Goal: Task Accomplishment & Management: Complete application form

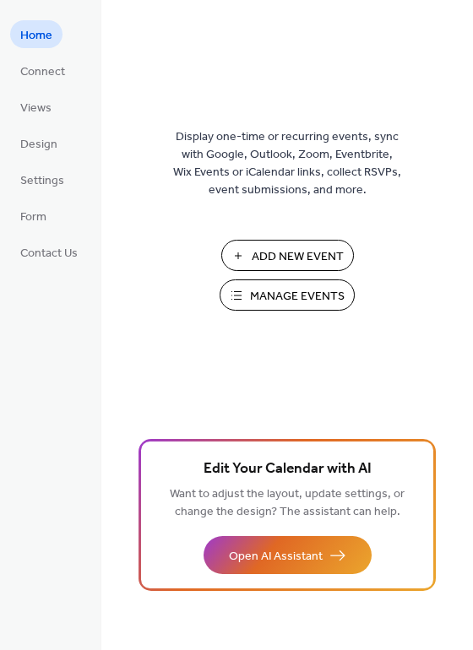
click at [247, 301] on button "Manage Events" at bounding box center [287, 294] width 135 height 31
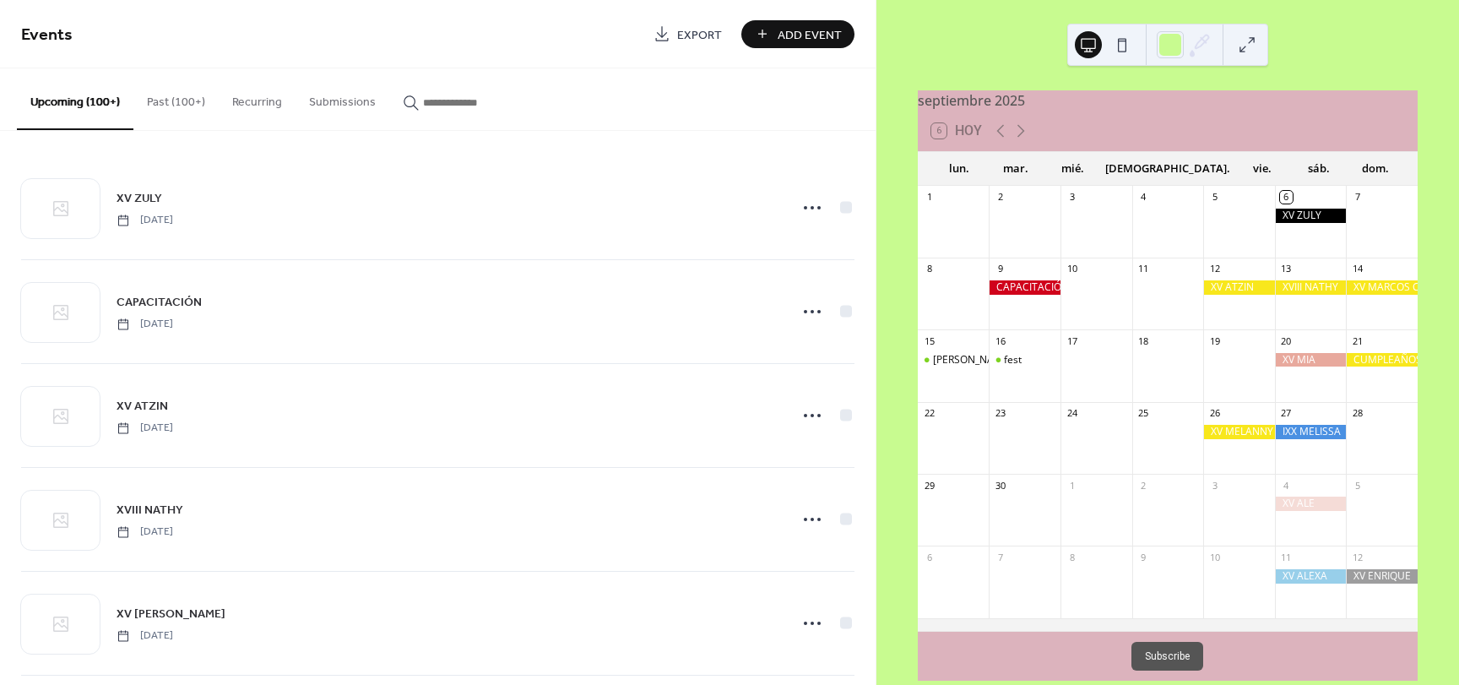
click at [810, 30] on span "Add Event" at bounding box center [810, 35] width 64 height 18
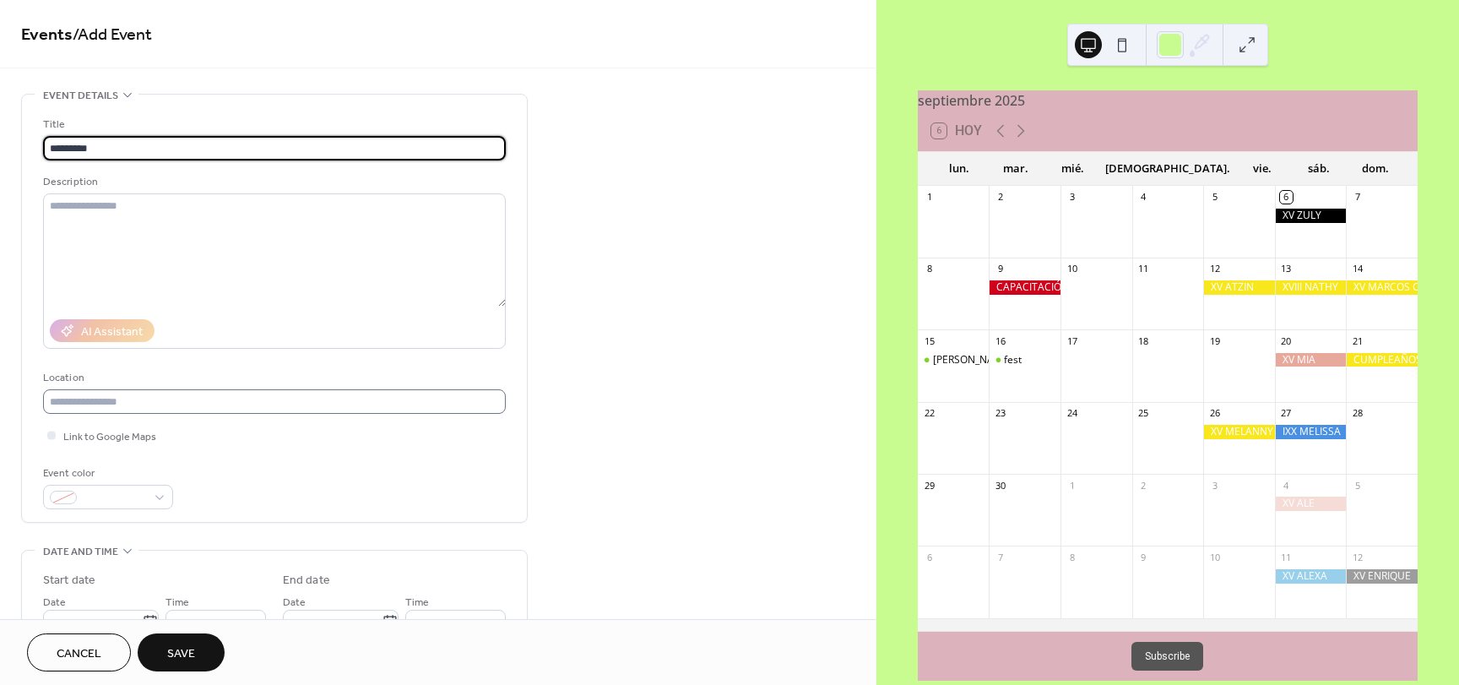
type input "*********"
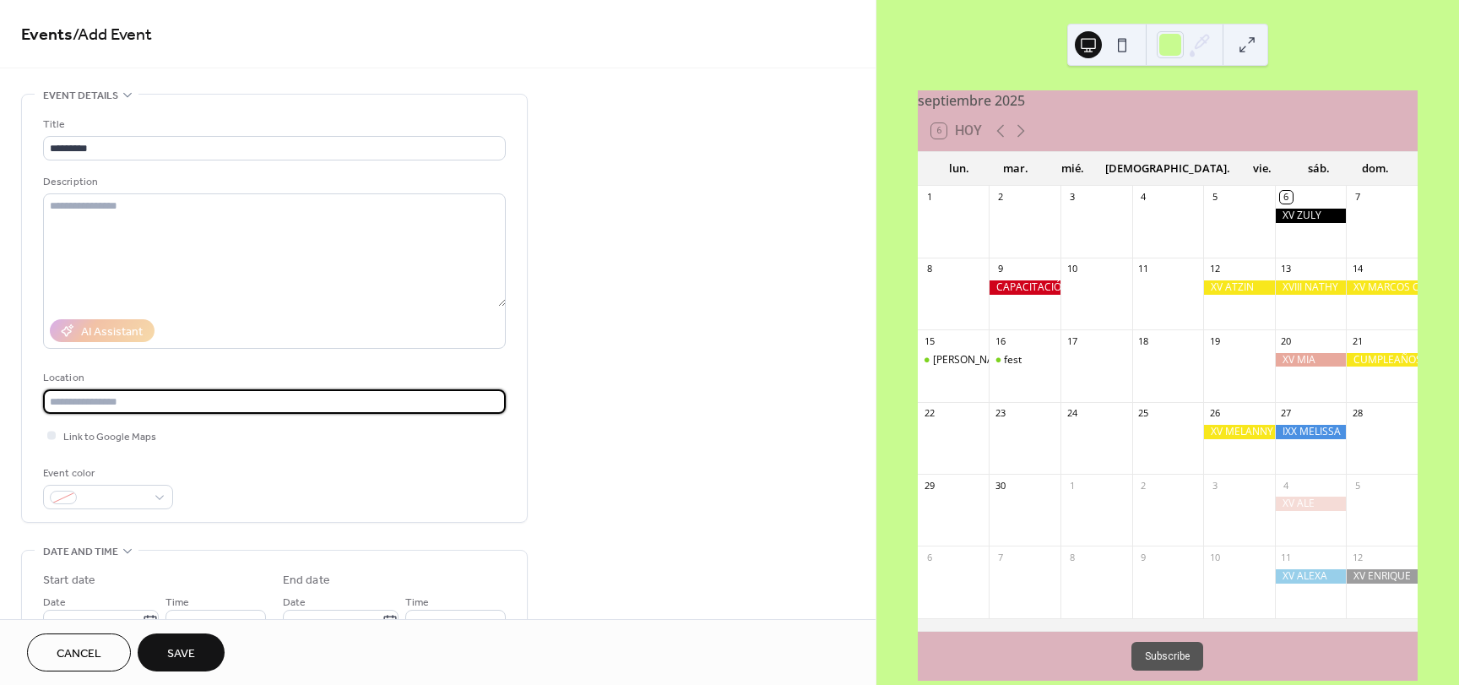
click at [168, 409] on input "text" at bounding box center [274, 401] width 463 height 24
click at [160, 500] on div at bounding box center [108, 497] width 130 height 24
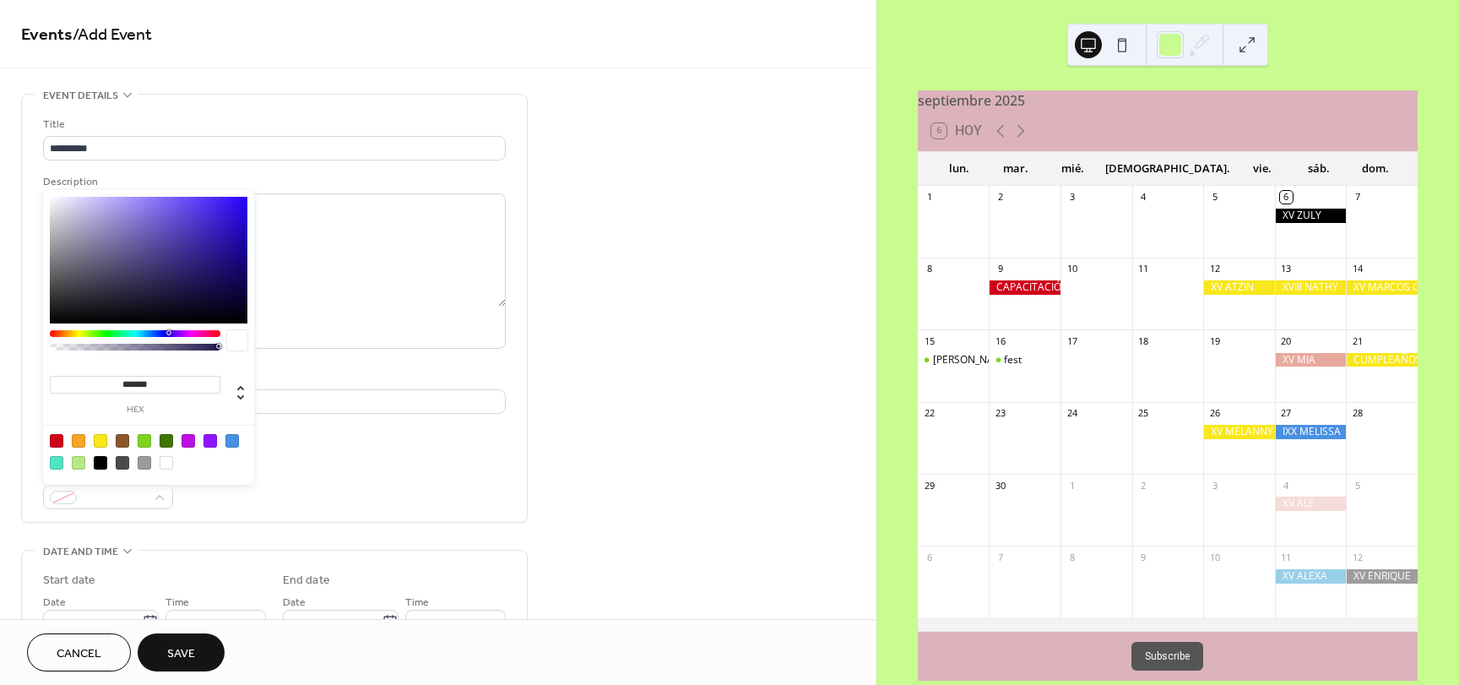
click at [102, 457] on div at bounding box center [101, 463] width 14 height 14
type input "*******"
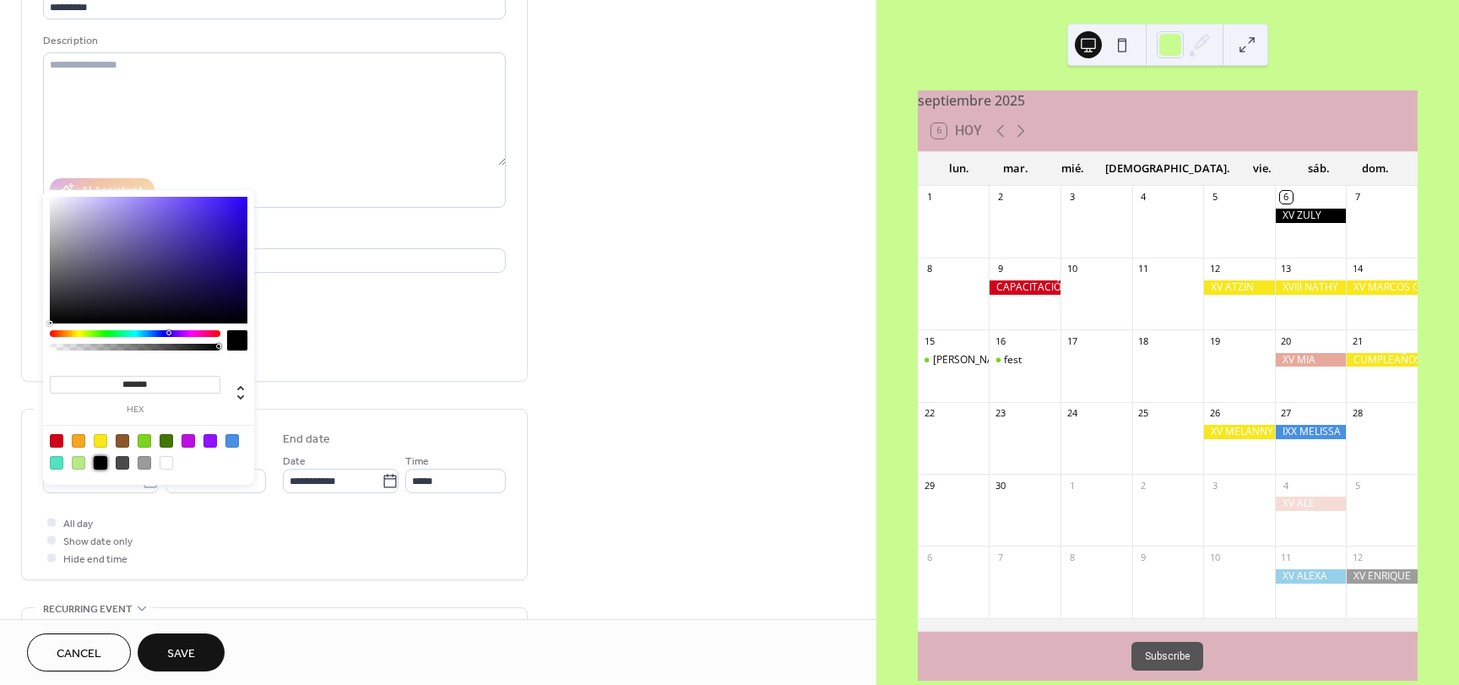
scroll to position [169, 0]
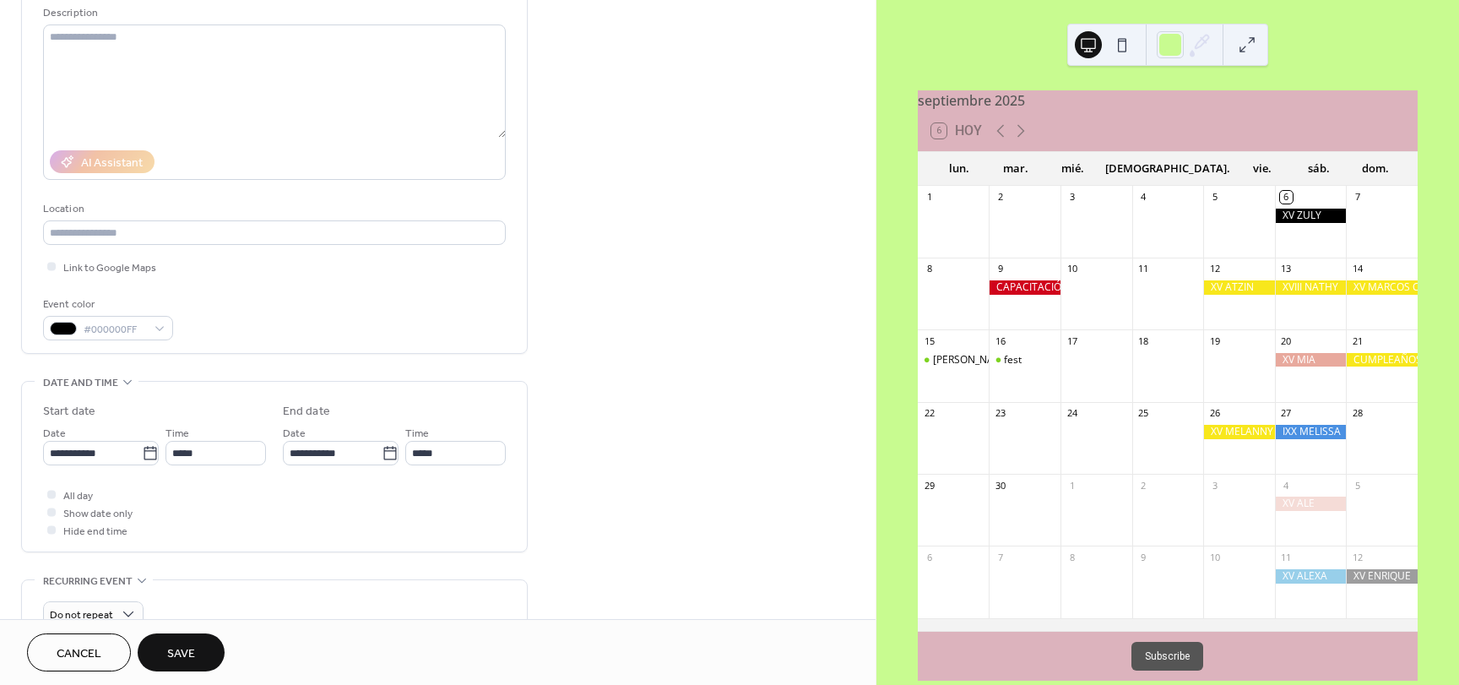
click at [300, 500] on div "All day Show date only Hide end time" at bounding box center [274, 511] width 463 height 53
click at [50, 493] on div at bounding box center [51, 494] width 8 height 8
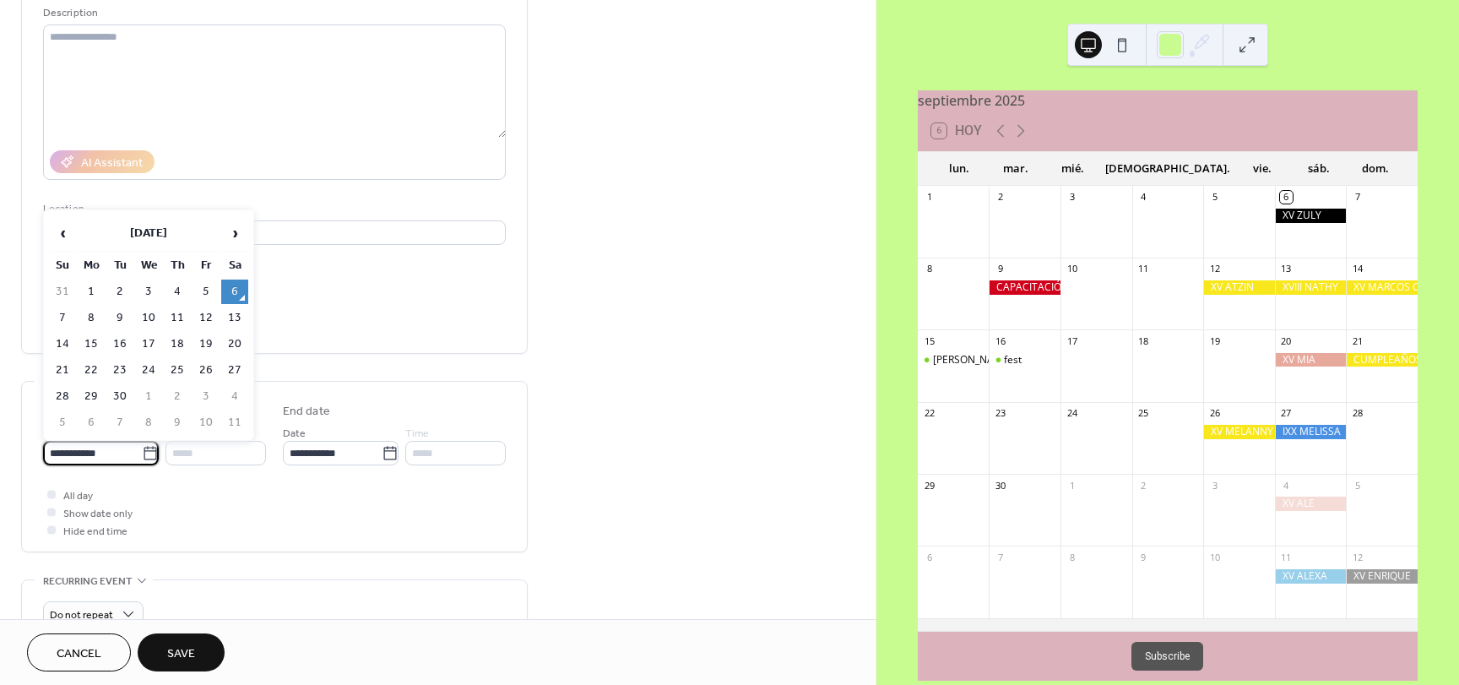
click at [113, 459] on input "**********" at bounding box center [92, 453] width 99 height 24
click at [471, 507] on div "All day Show date only Hide end time" at bounding box center [274, 511] width 463 height 53
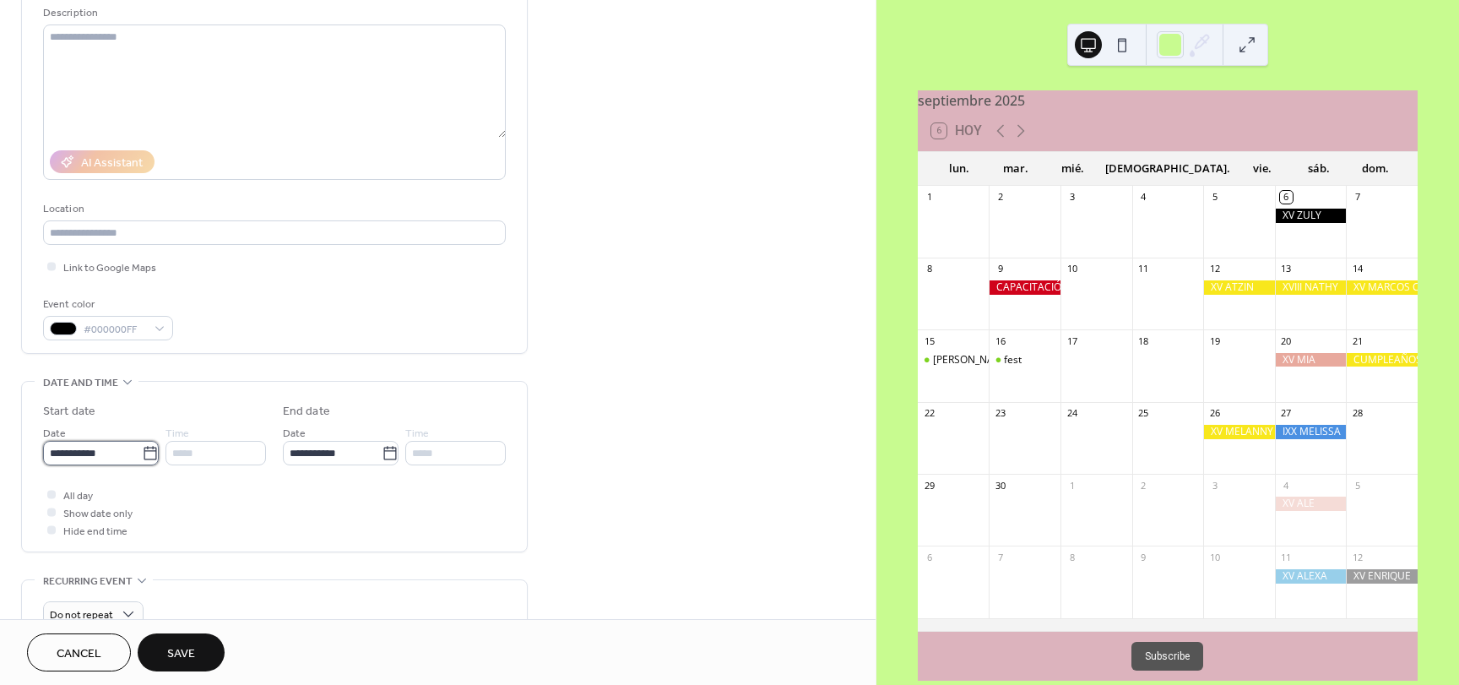
click at [112, 441] on input "**********" at bounding box center [92, 453] width 99 height 24
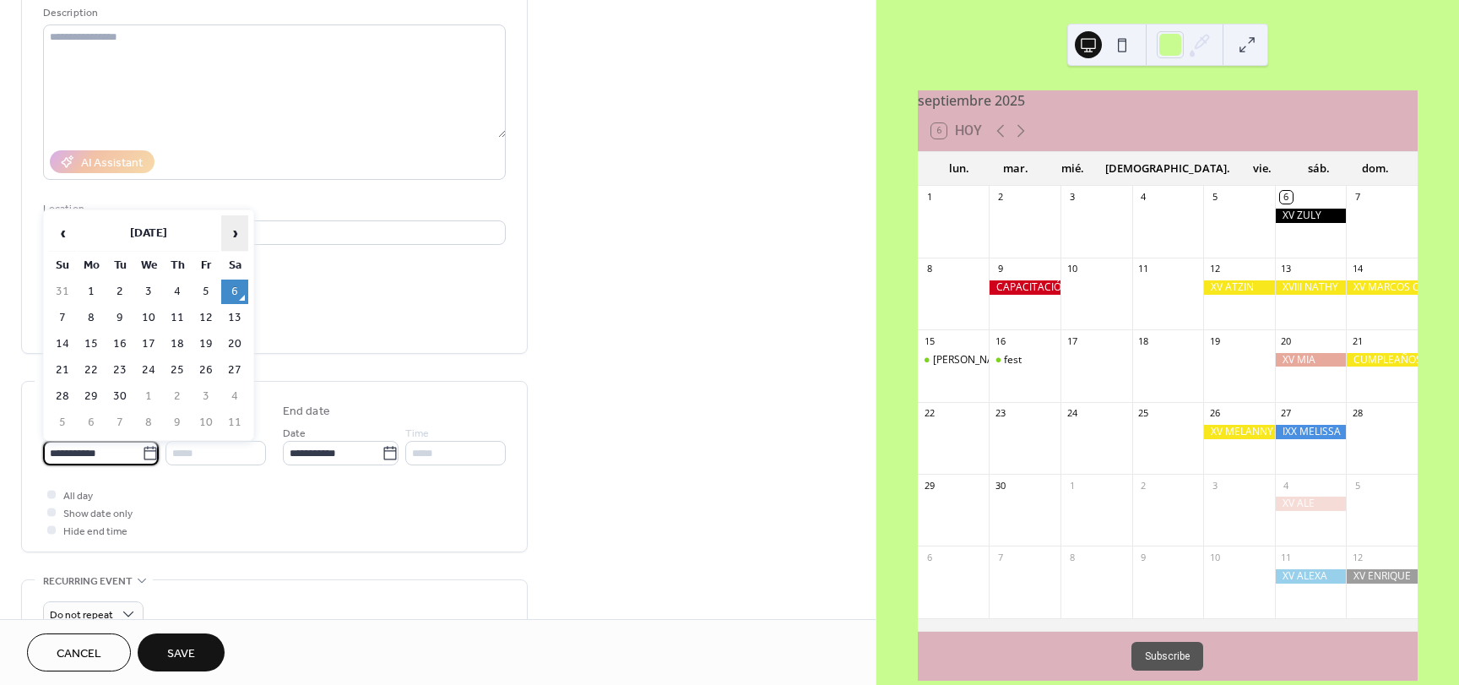
click at [234, 231] on span "›" at bounding box center [234, 233] width 25 height 34
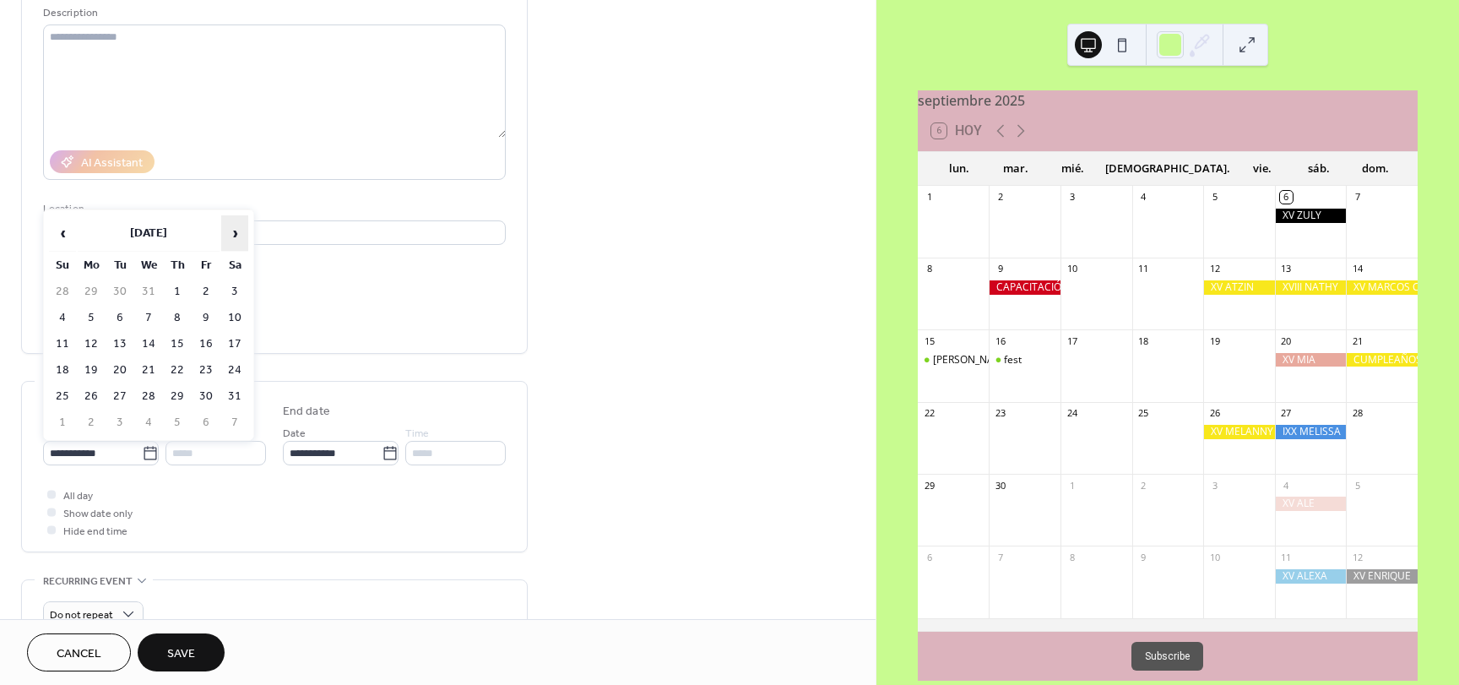
click at [234, 231] on span "›" at bounding box center [234, 233] width 25 height 34
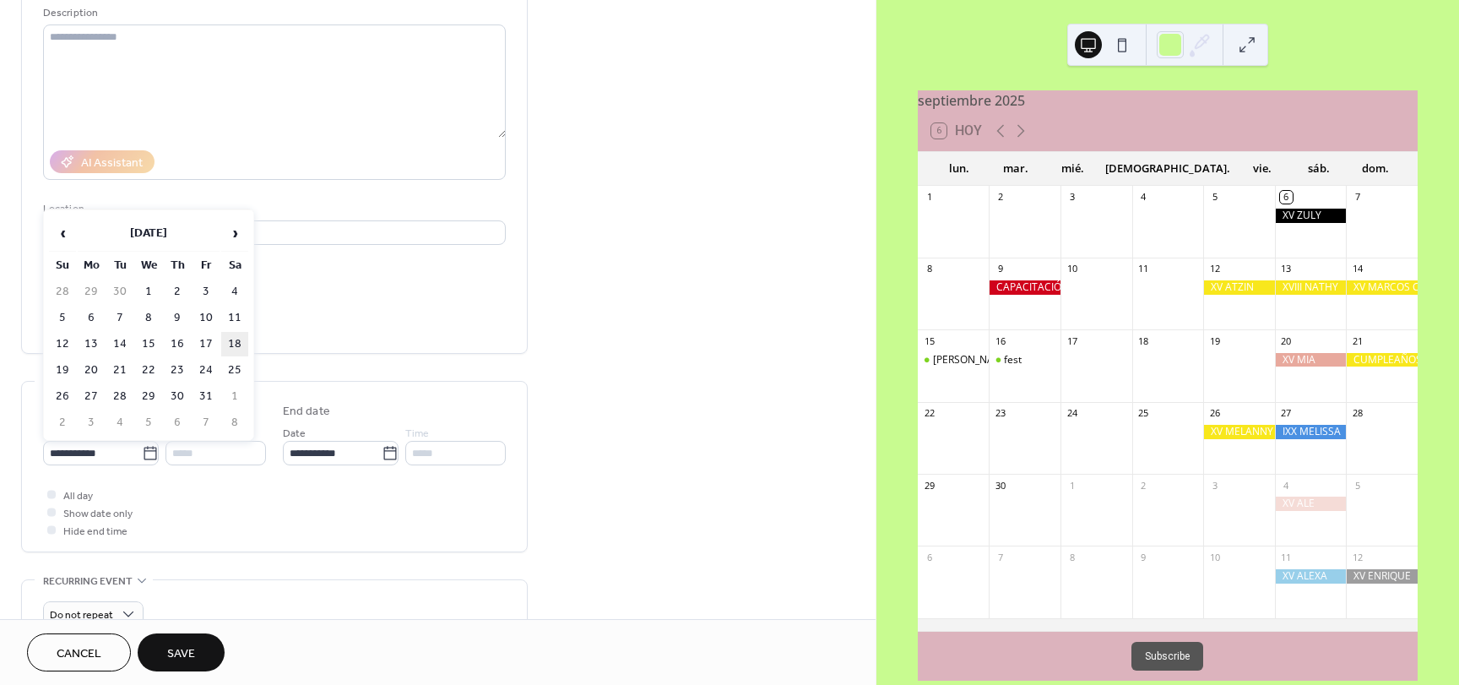
click at [232, 349] on td "18" at bounding box center [234, 344] width 27 height 24
type input "**********"
click at [1022, 141] on icon at bounding box center [1021, 131] width 20 height 20
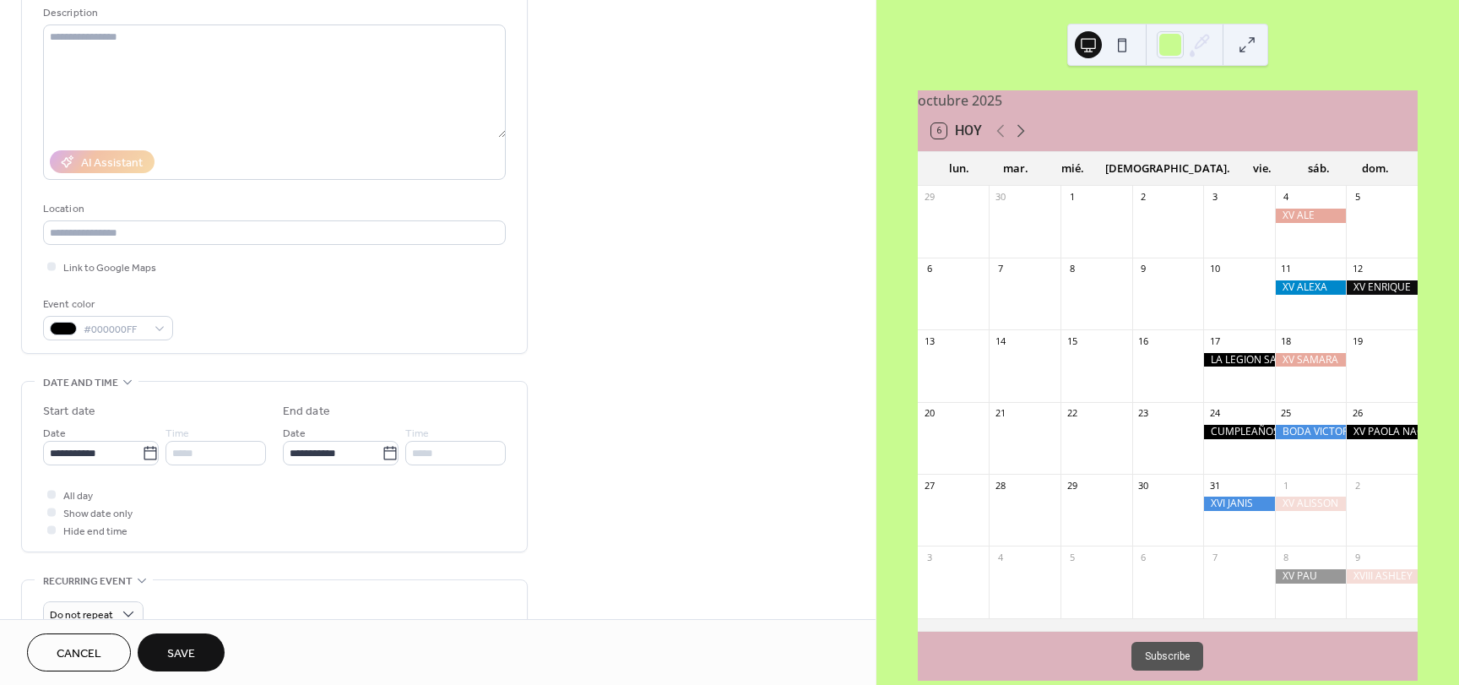
click at [1022, 141] on icon at bounding box center [1021, 131] width 20 height 20
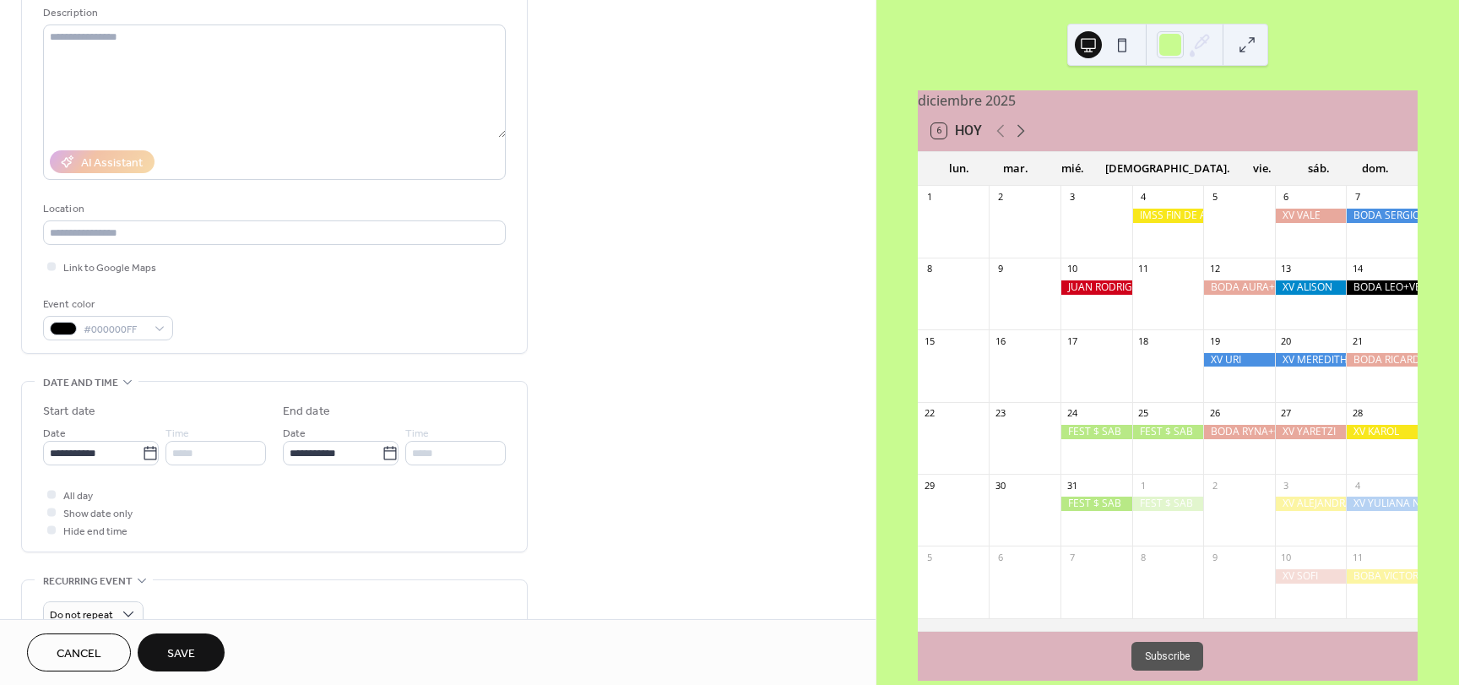
click at [1022, 141] on icon at bounding box center [1021, 131] width 20 height 20
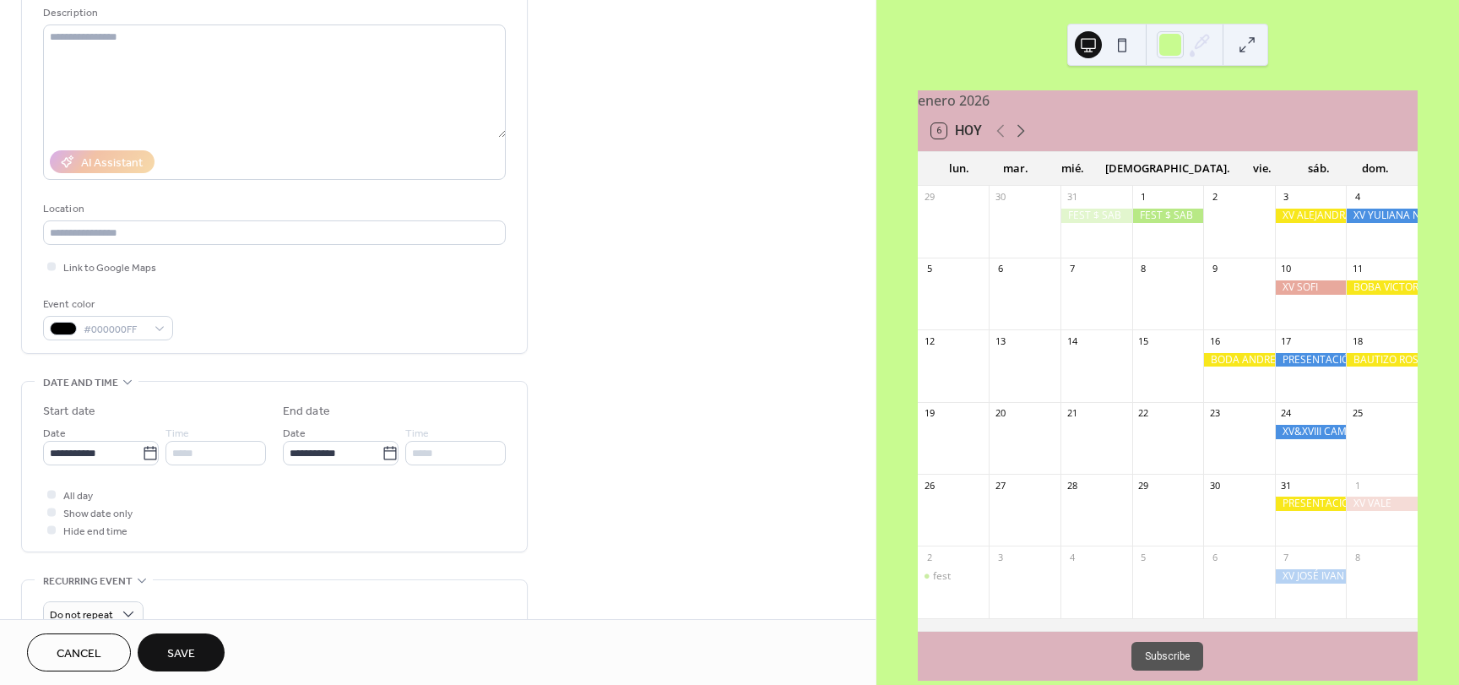
click at [1022, 141] on icon at bounding box center [1021, 131] width 20 height 20
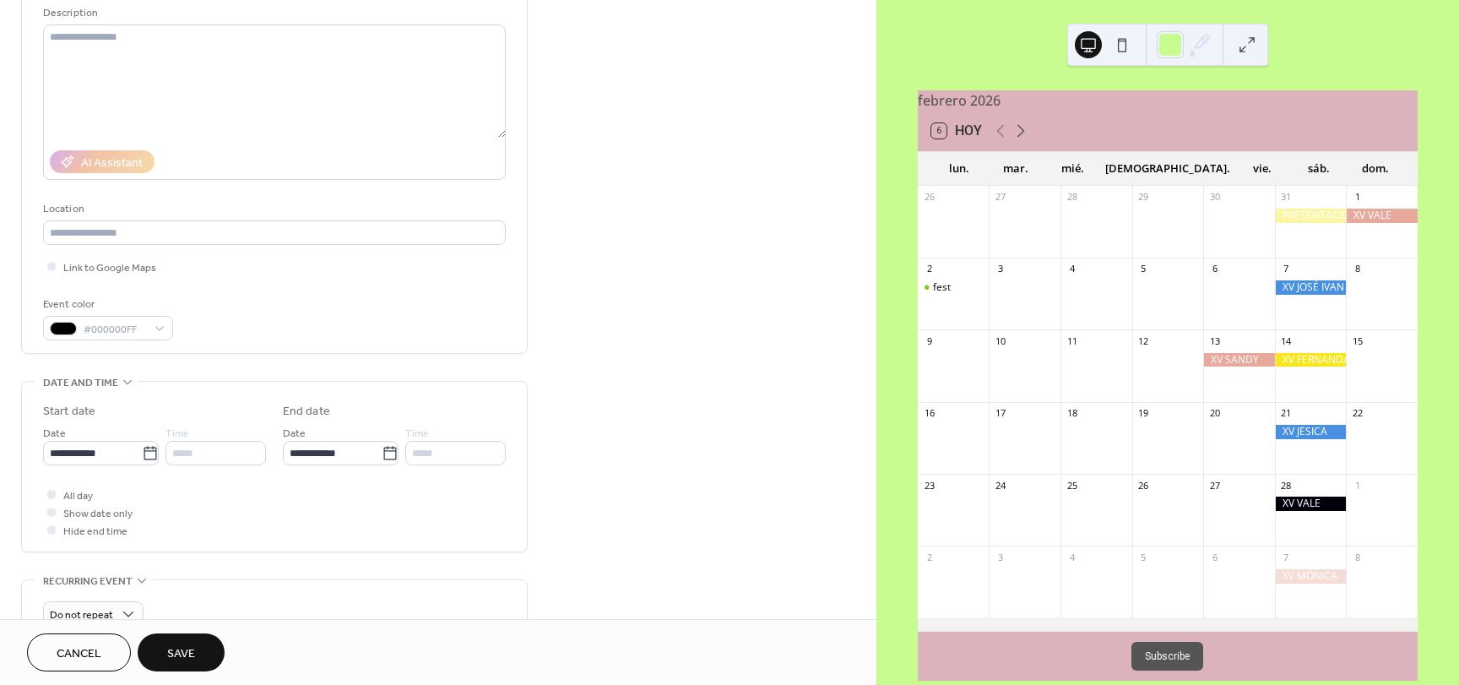
click at [1022, 141] on icon at bounding box center [1021, 131] width 20 height 20
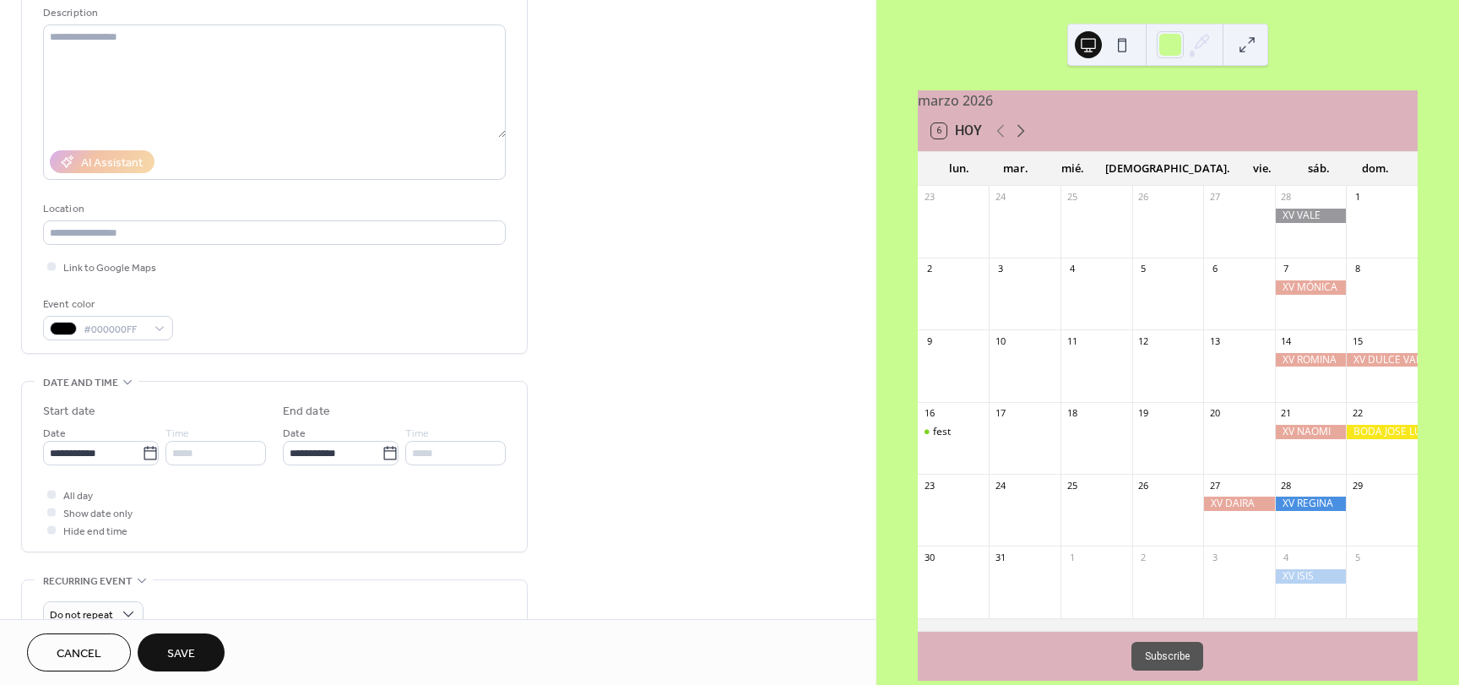
click at [1022, 141] on icon at bounding box center [1021, 131] width 20 height 20
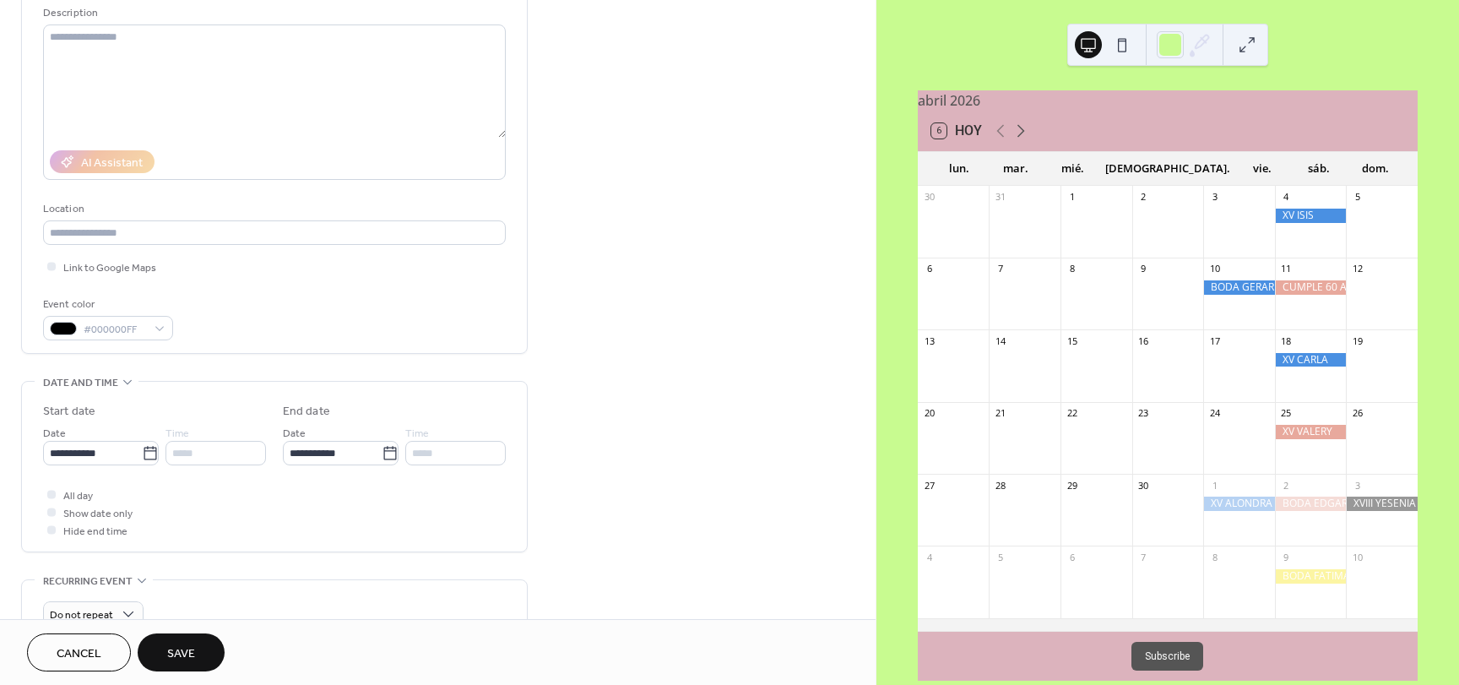
click at [1022, 141] on icon at bounding box center [1021, 131] width 20 height 20
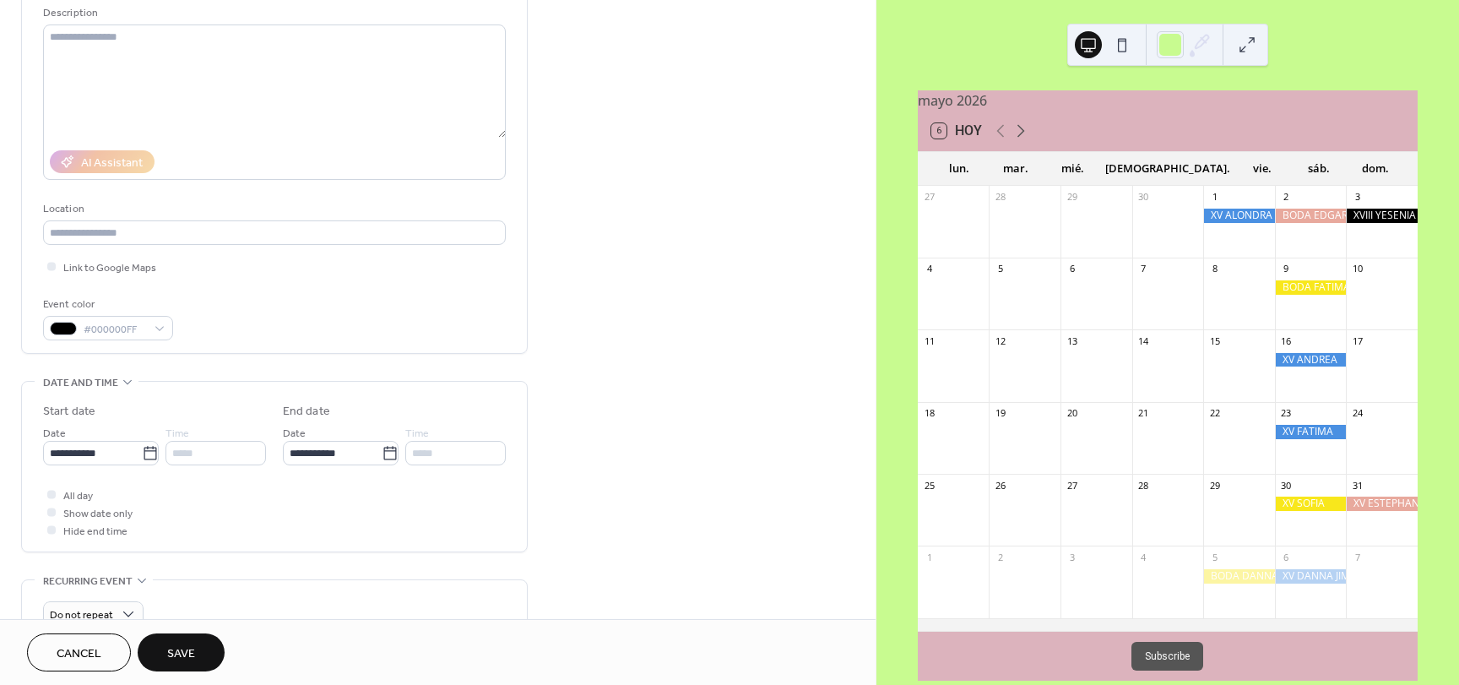
click at [1022, 141] on icon at bounding box center [1021, 131] width 20 height 20
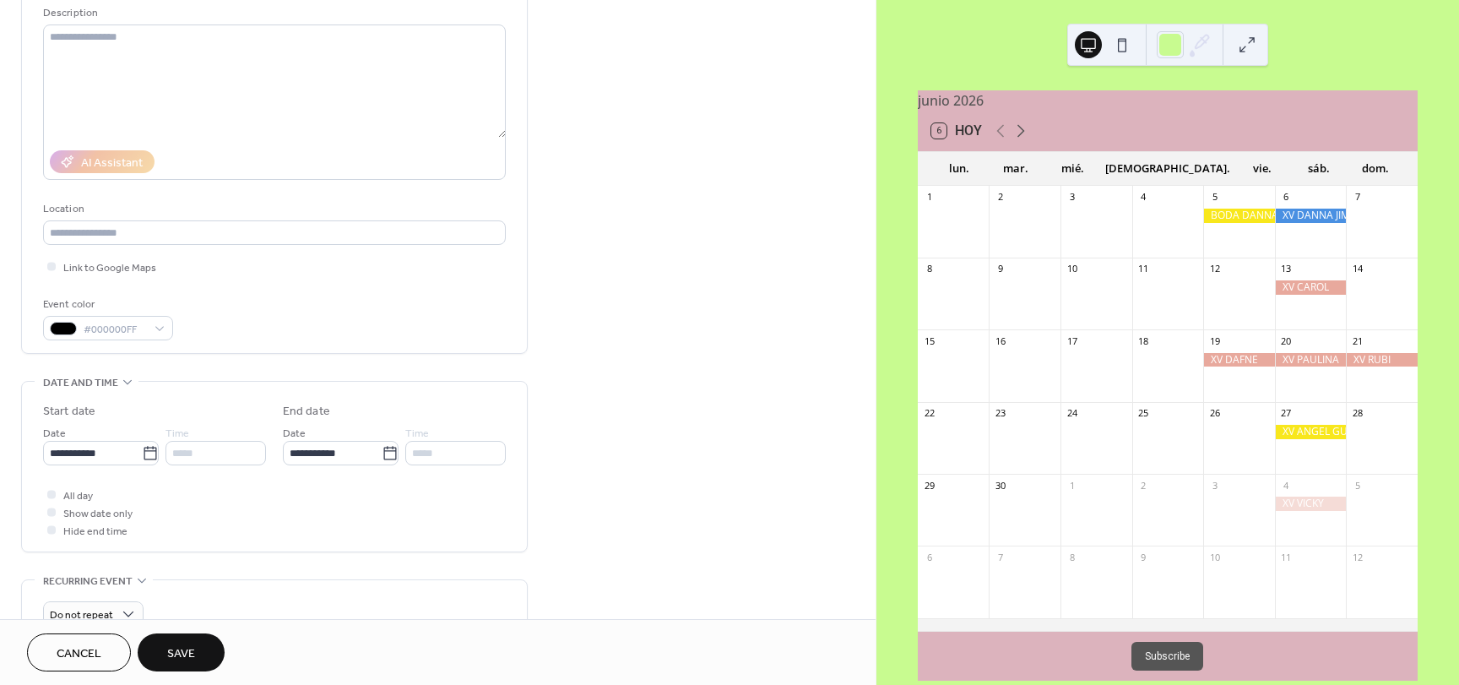
click at [1022, 141] on icon at bounding box center [1021, 131] width 20 height 20
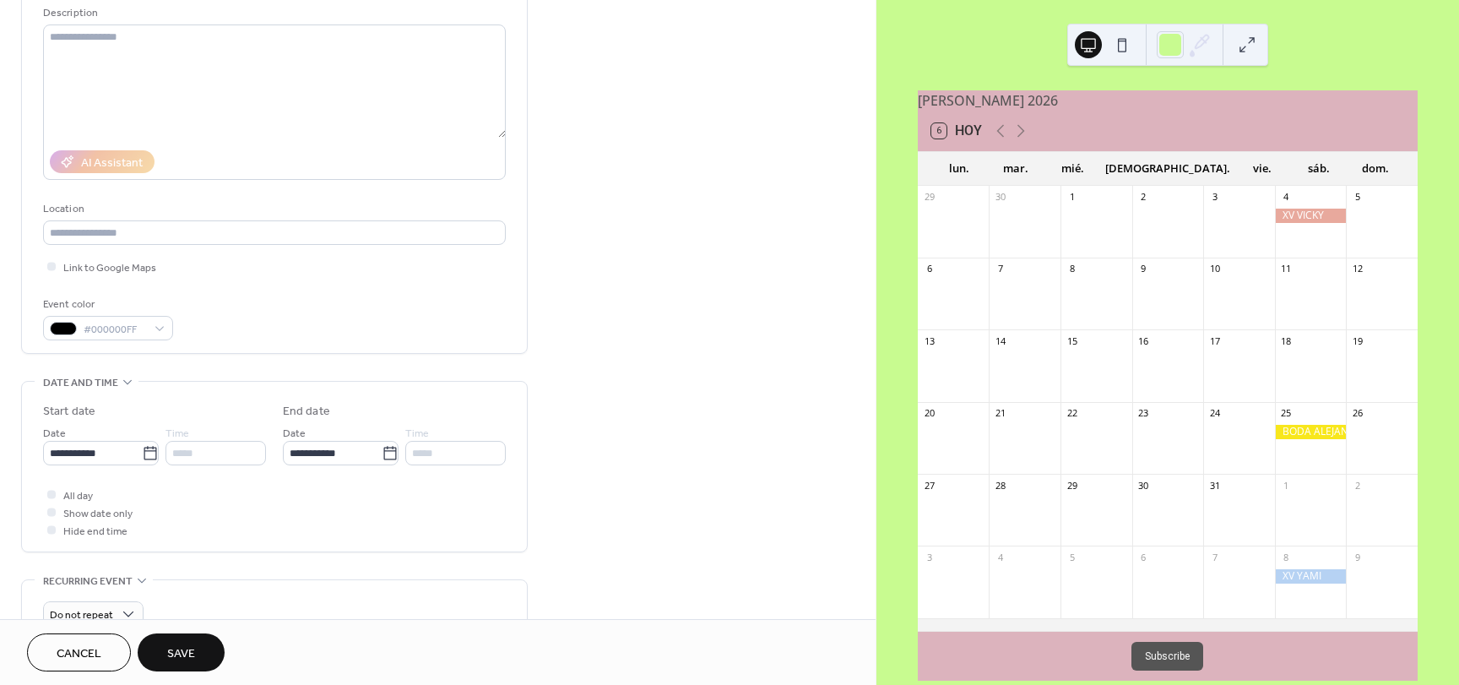
click at [187, 650] on span "Save" at bounding box center [181, 654] width 28 height 18
